Goal: Check status: Check status

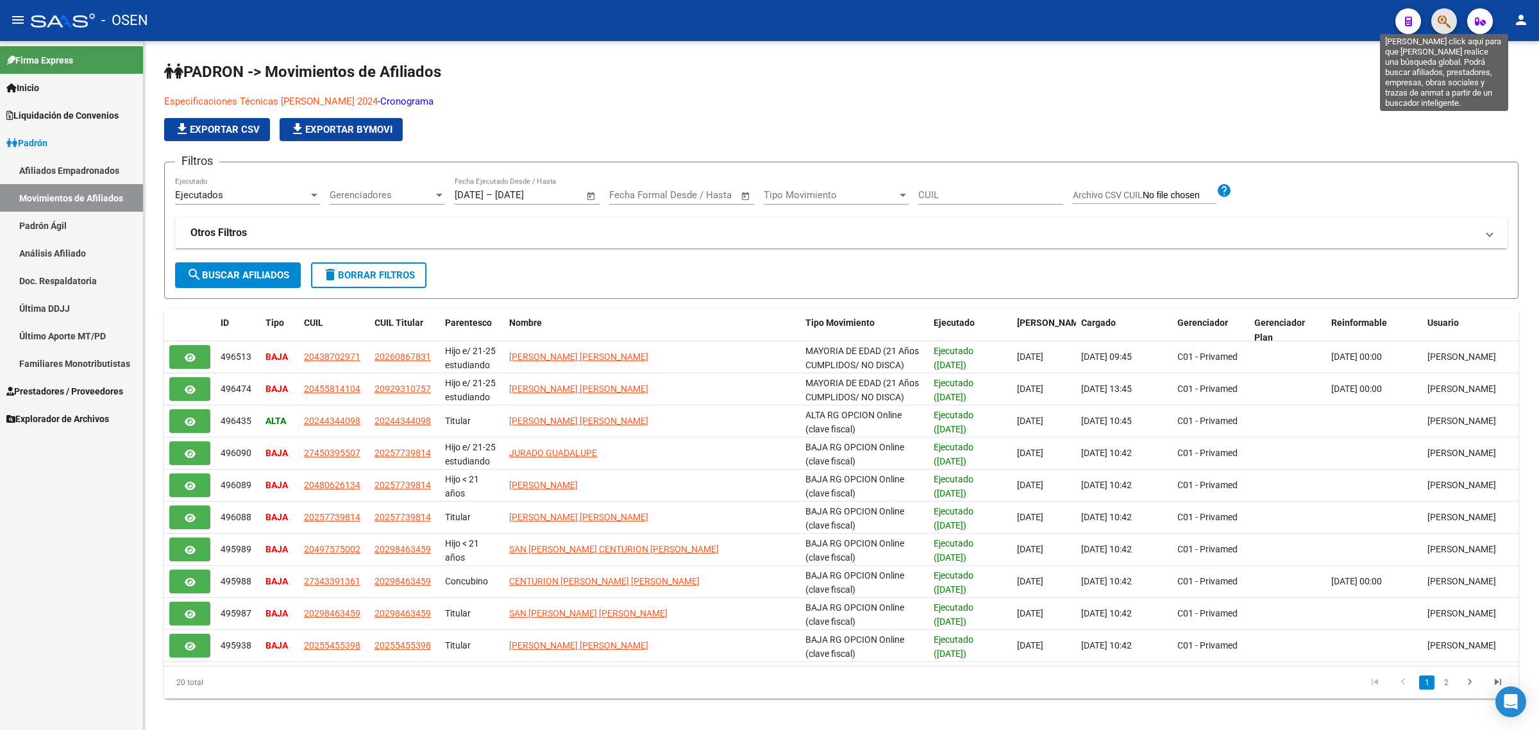
click at [1444, 26] on icon "button" at bounding box center [1444, 21] width 13 height 15
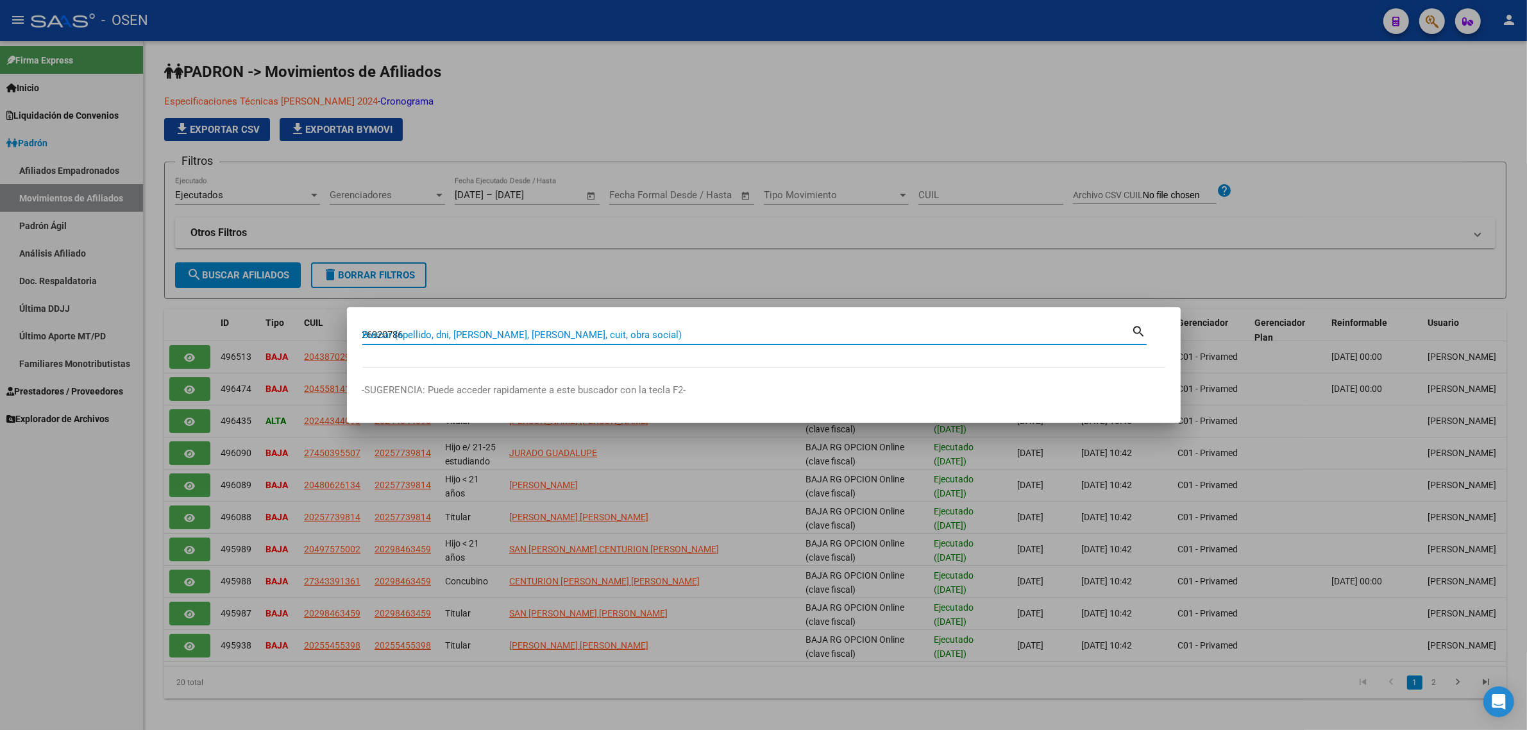
type input "26920786"
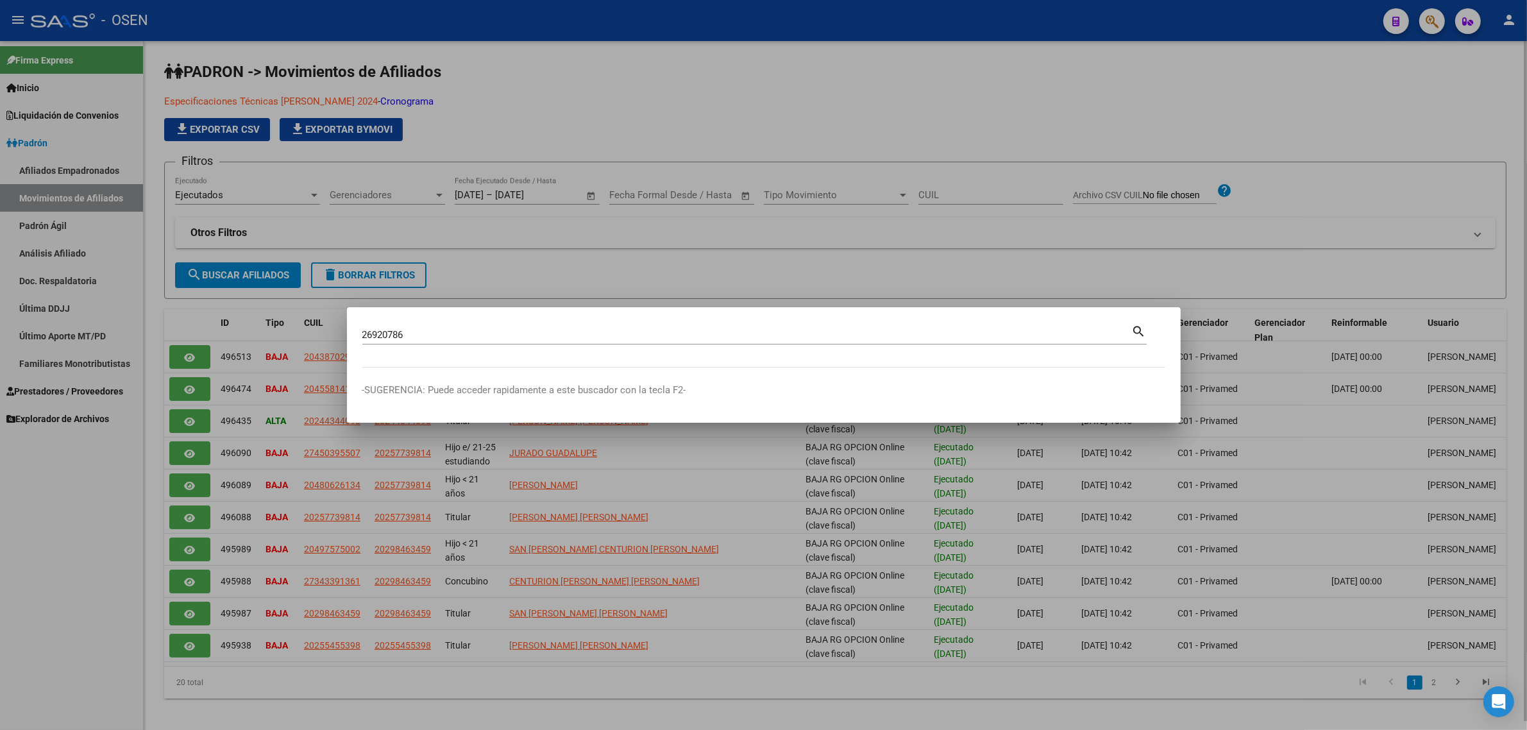
click at [1399, 49] on div at bounding box center [763, 365] width 1527 height 730
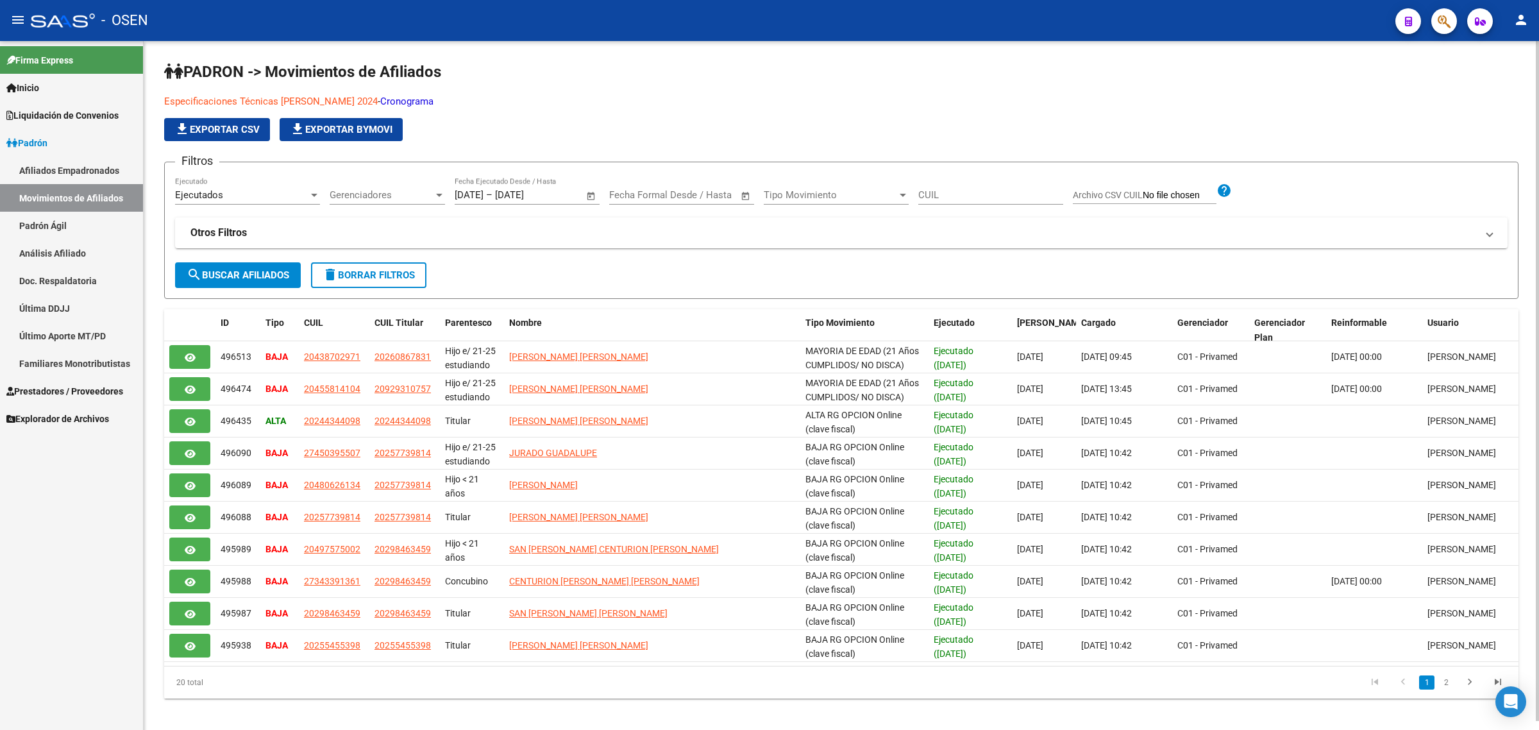
click at [1431, 8] on button "button" at bounding box center [1444, 21] width 26 height 26
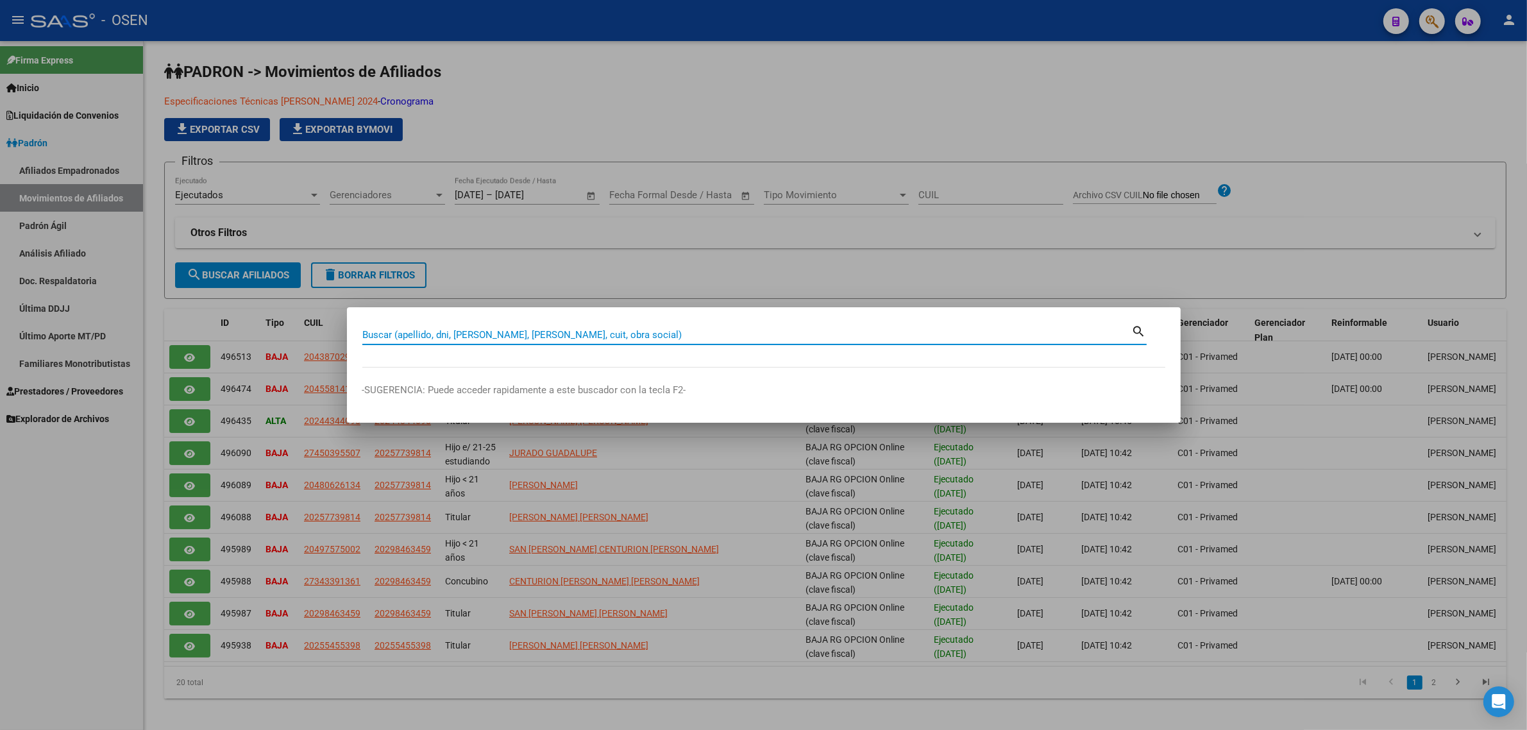
click at [575, 326] on div "Buscar (apellido, dni, cuil, nro traspaso, cuit, obra social)" at bounding box center [746, 334] width 769 height 19
paste input "26920786"
type input "26920786"
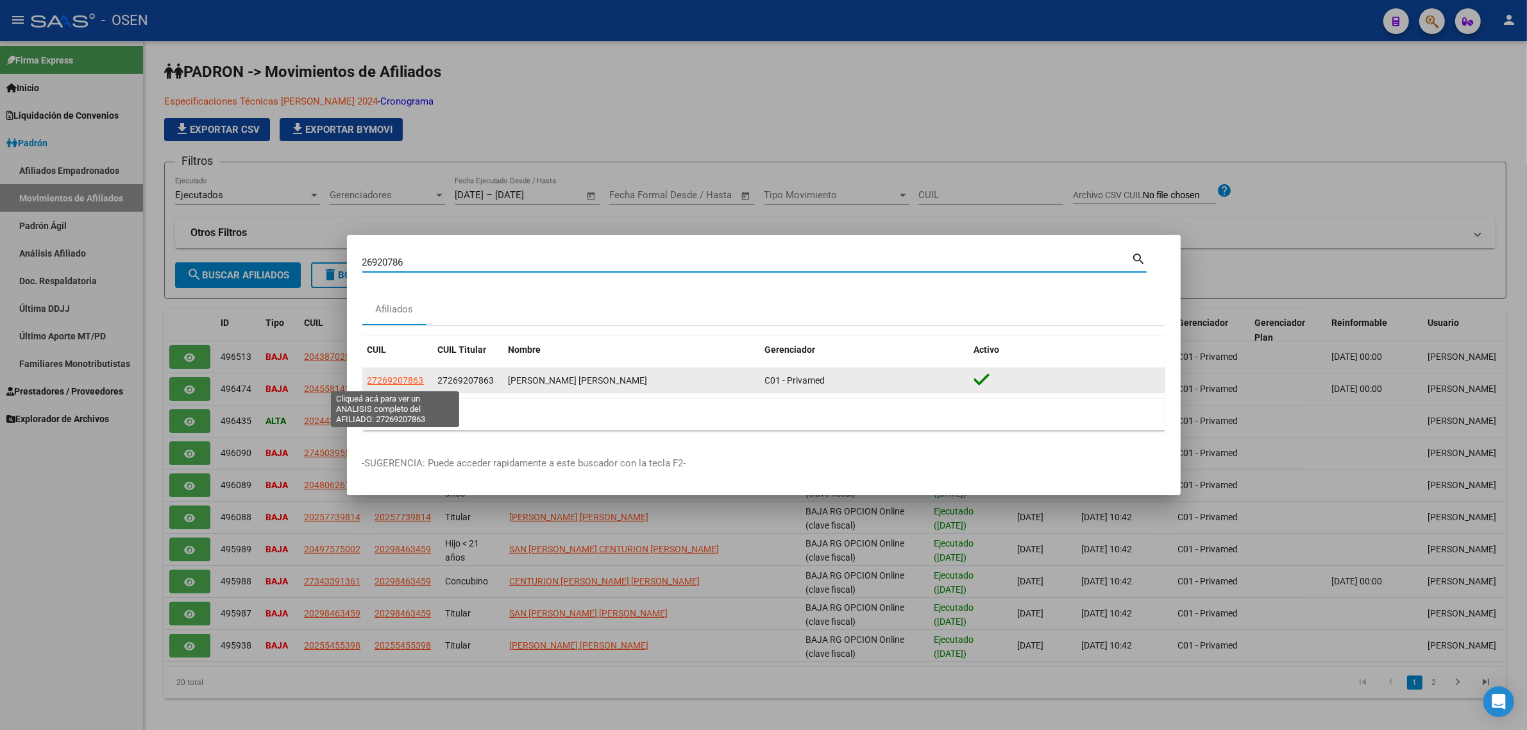
click at [405, 378] on span "27269207863" at bounding box center [395, 380] width 56 height 10
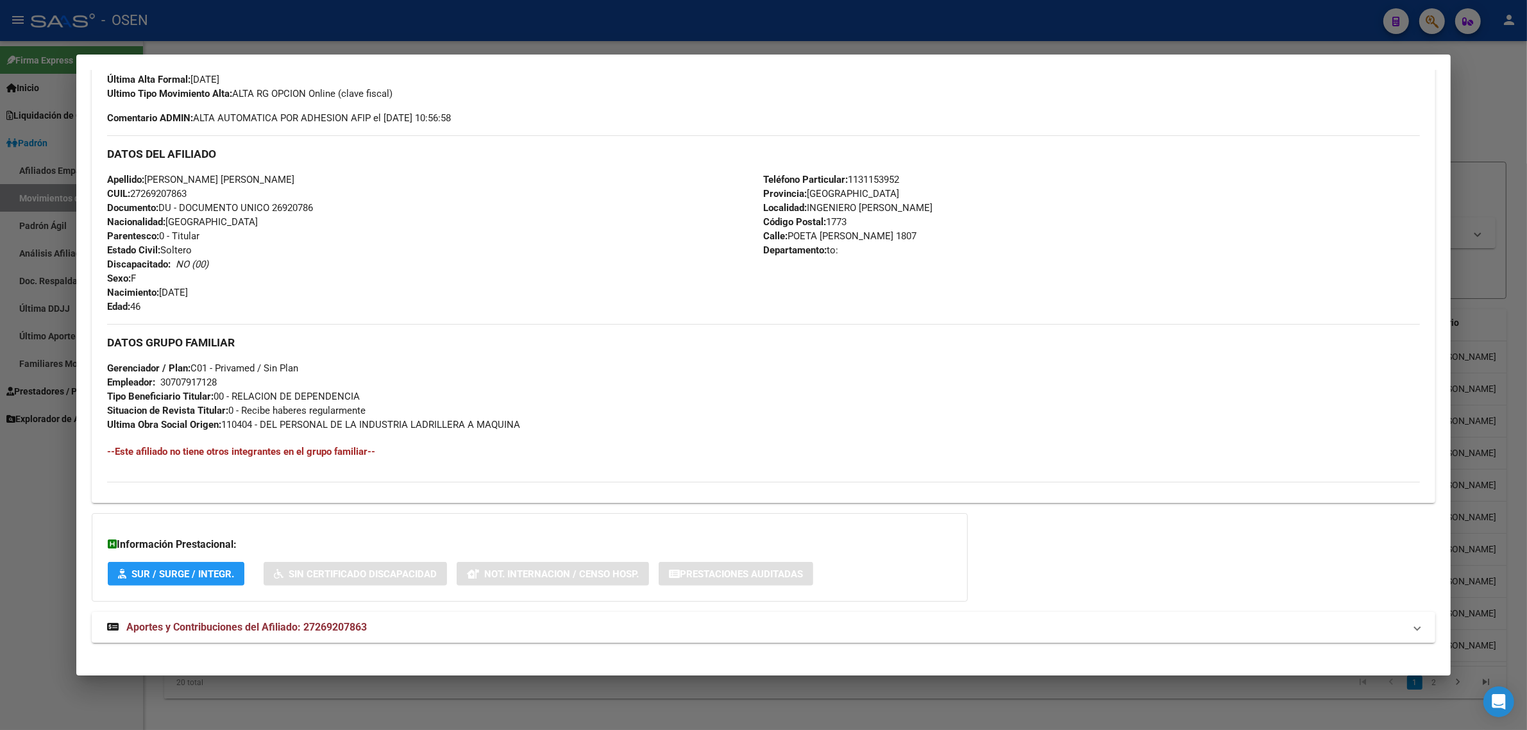
scroll to position [371, 0]
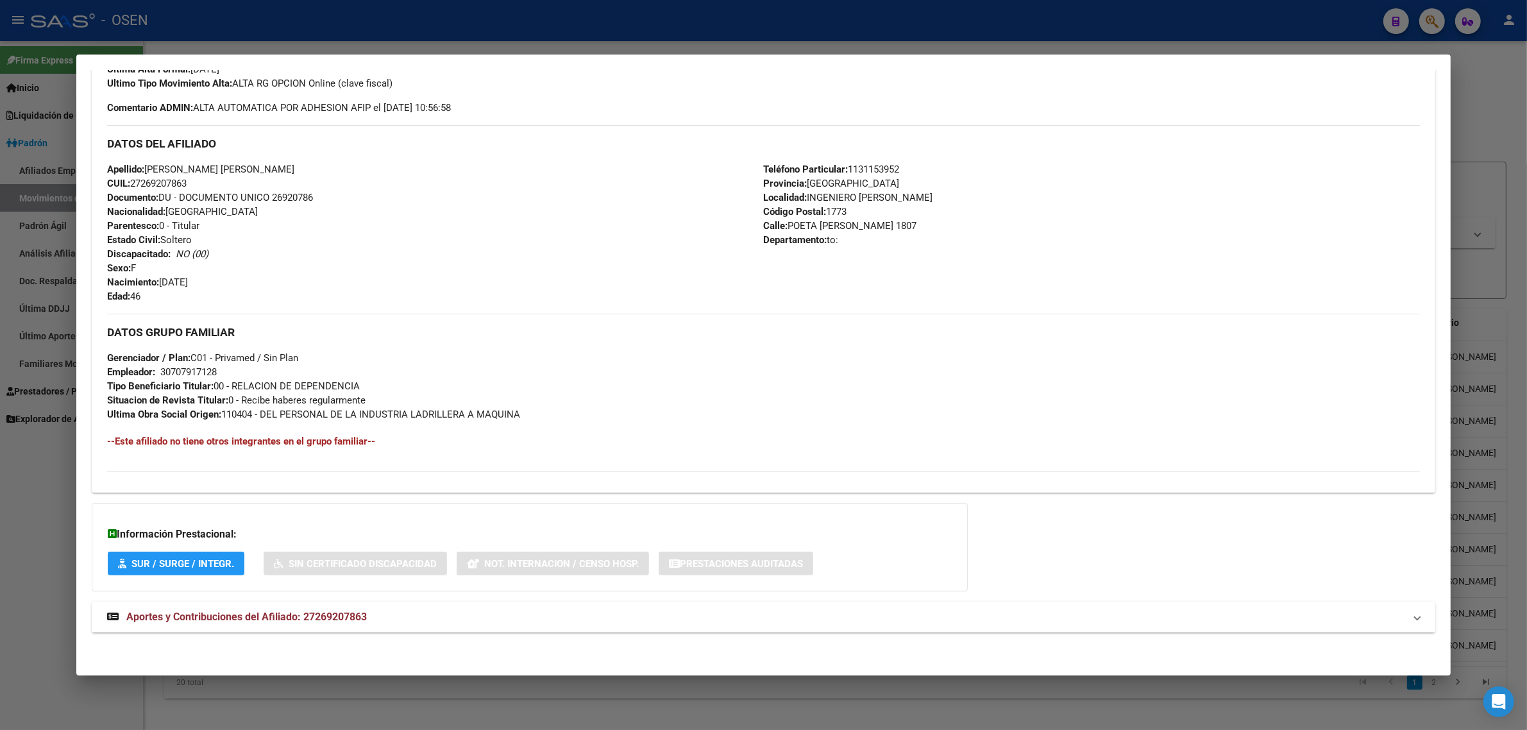
click at [174, 618] on span "Aportes y Contribuciones del Afiliado: 27269207863" at bounding box center [246, 616] width 240 height 12
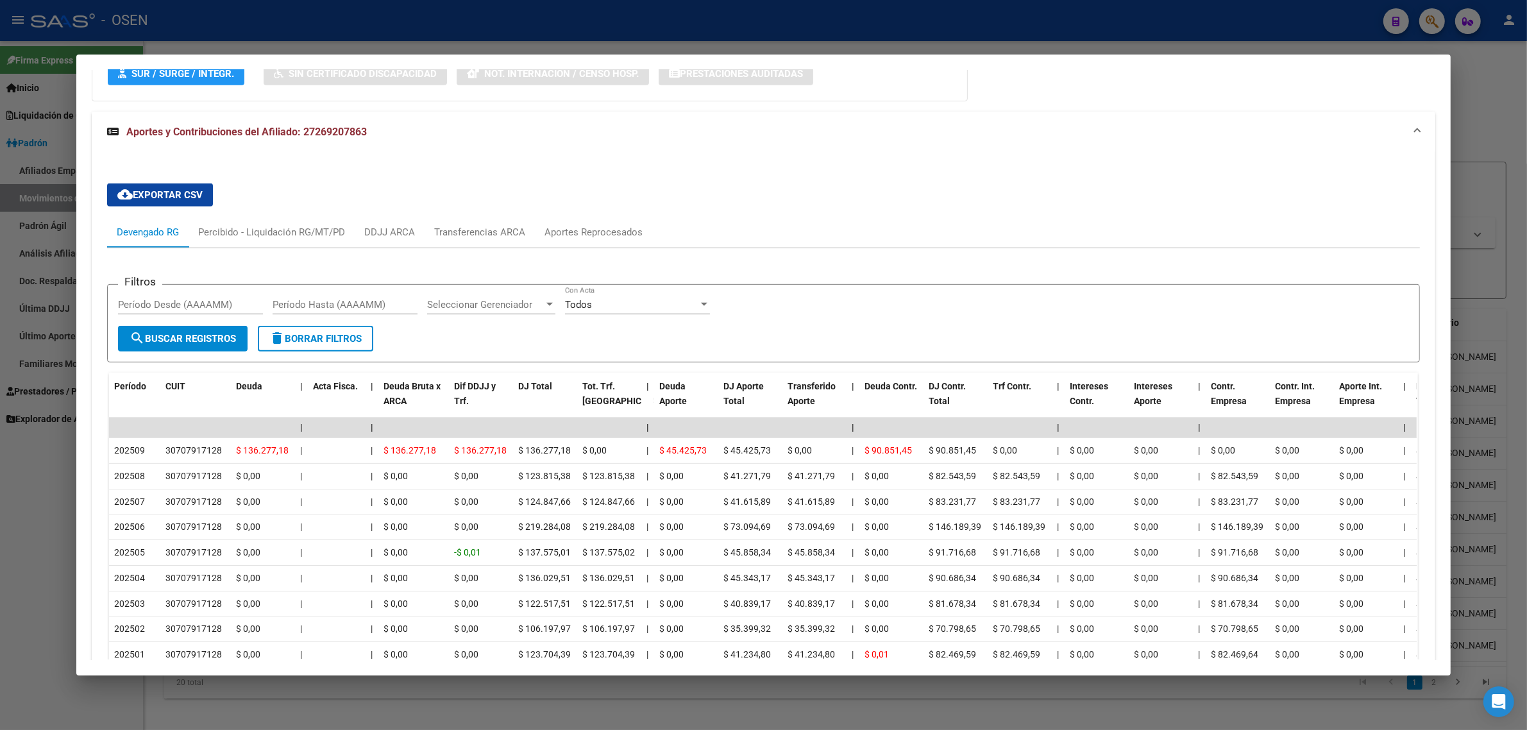
scroll to position [1000, 0]
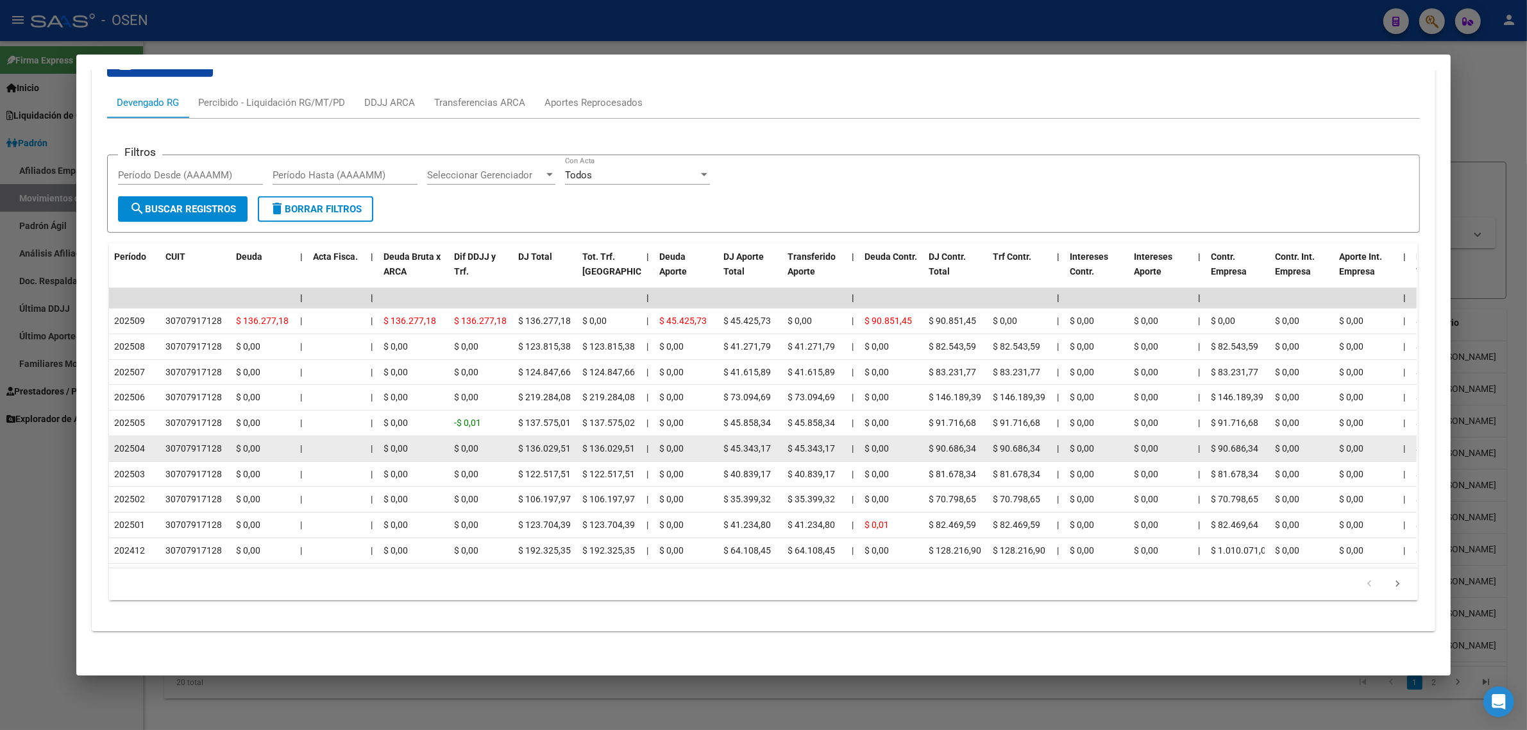
click at [539, 443] on span "$ 136.029,51" at bounding box center [544, 448] width 53 height 10
